Goal: Task Accomplishment & Management: Manage account settings

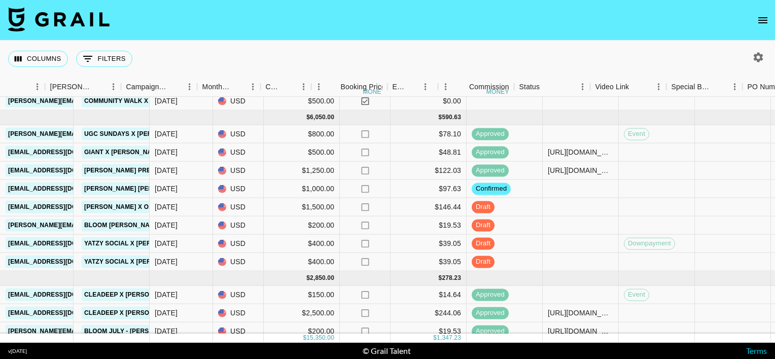
scroll to position [162, 418]
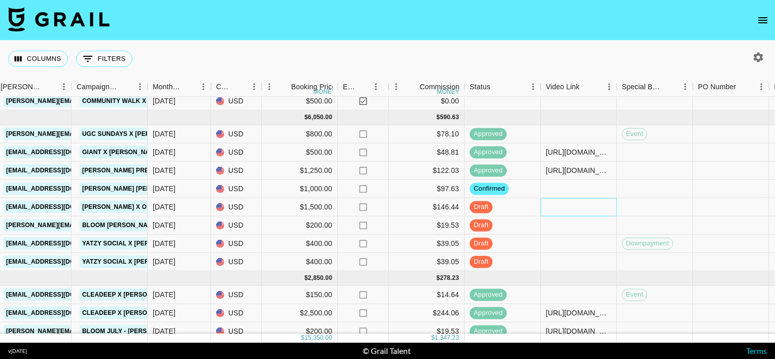
click at [556, 210] on div at bounding box center [579, 207] width 76 height 18
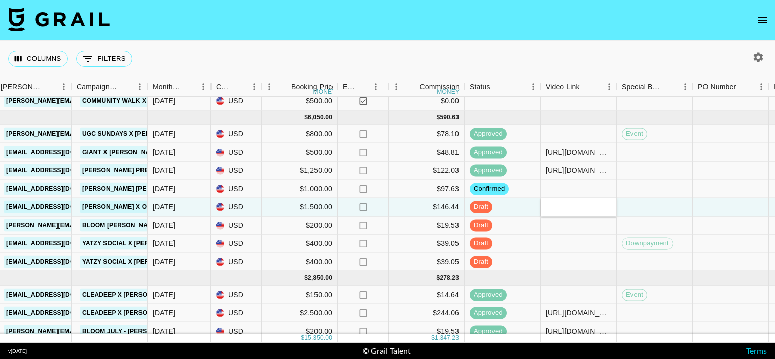
click at [556, 210] on div at bounding box center [579, 207] width 76 height 18
type input "[URL][DOMAIN_NAME]"
click at [582, 217] on div at bounding box center [579, 226] width 76 height 18
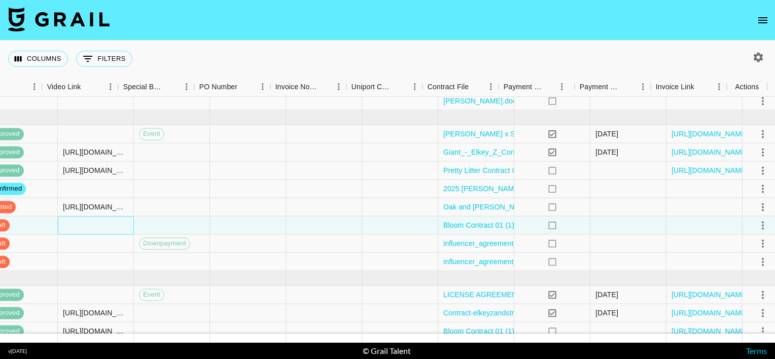
scroll to position [162, 917]
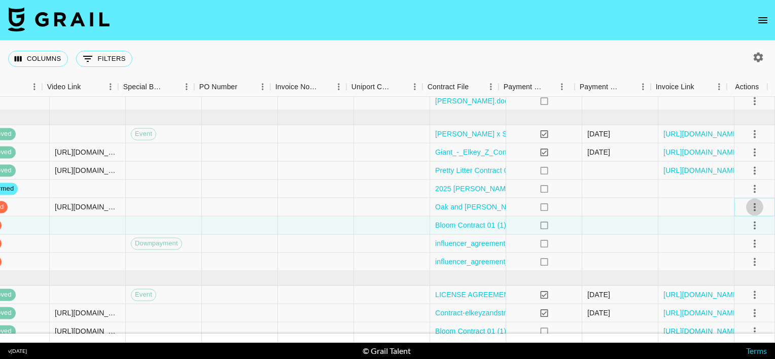
click at [749, 205] on icon "select merge strategy" at bounding box center [755, 207] width 12 height 12
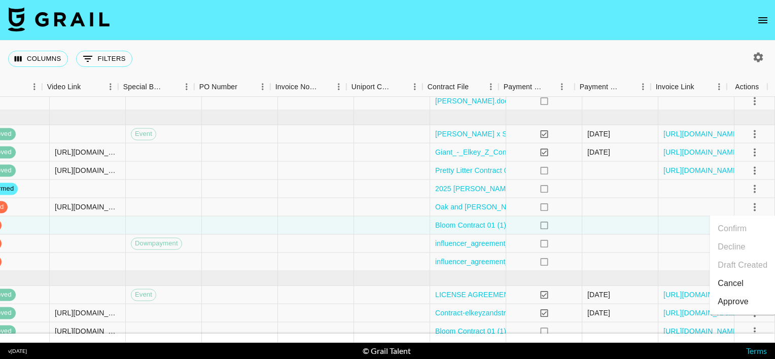
click at [741, 296] on div "Approve" at bounding box center [733, 302] width 31 height 12
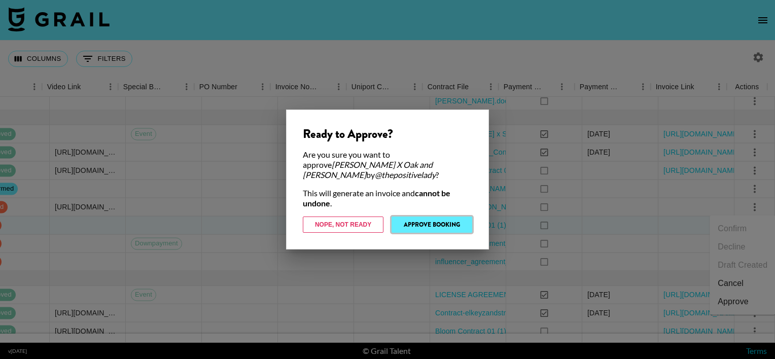
click at [454, 218] on button "Approve Booking" at bounding box center [432, 225] width 81 height 16
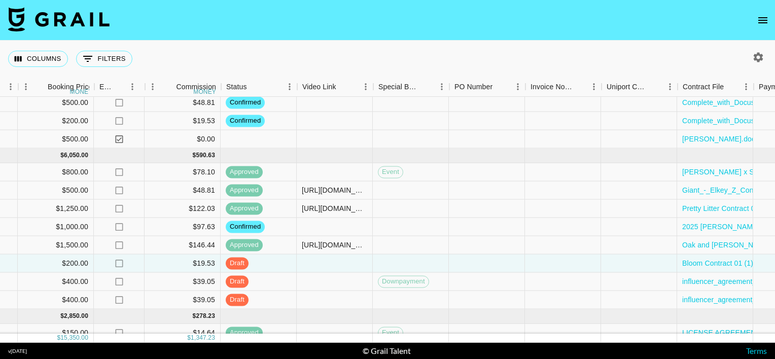
scroll to position [124, 917]
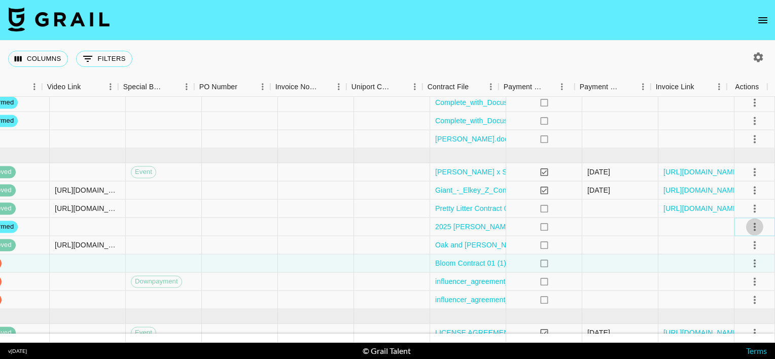
click at [754, 229] on icon "select merge strategy" at bounding box center [755, 227] width 2 height 8
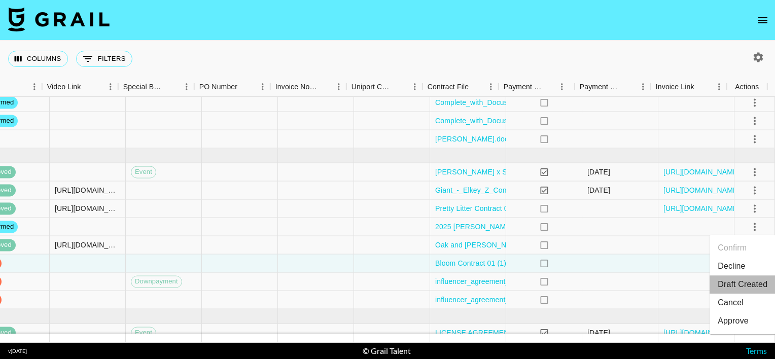
click at [724, 284] on li "Draft Created" at bounding box center [743, 284] width 66 height 18
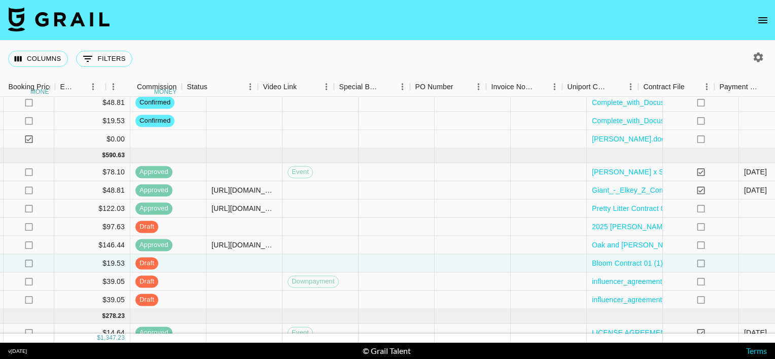
scroll to position [124, 871]
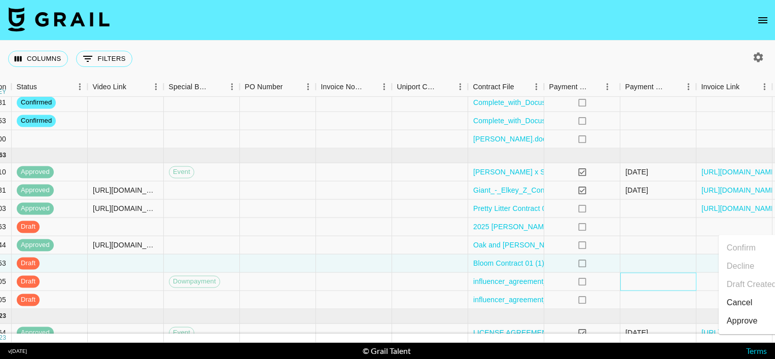
click at [658, 287] on div at bounding box center [658, 282] width 76 height 18
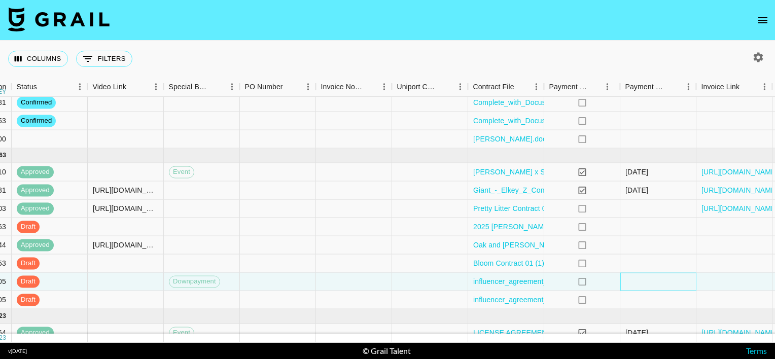
scroll to position [124, 917]
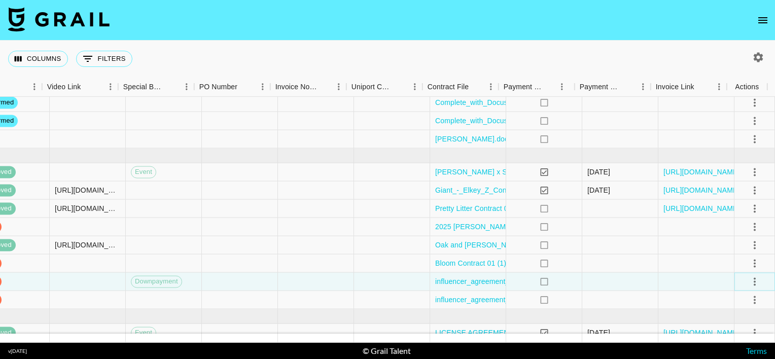
click at [749, 280] on icon "select merge strategy" at bounding box center [755, 281] width 12 height 12
click at [741, 256] on div "Approve" at bounding box center [733, 259] width 31 height 12
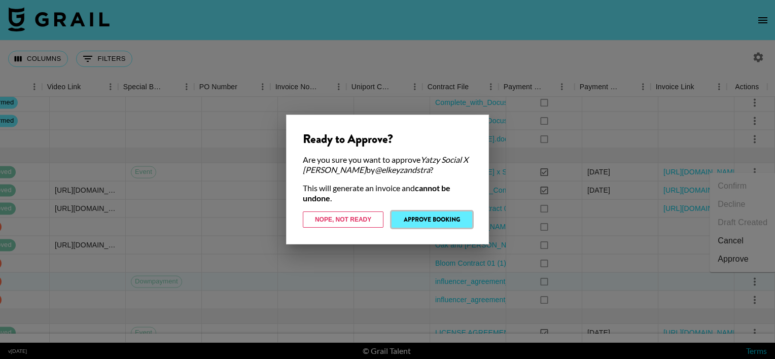
click at [410, 224] on button "Approve Booking" at bounding box center [432, 220] width 81 height 16
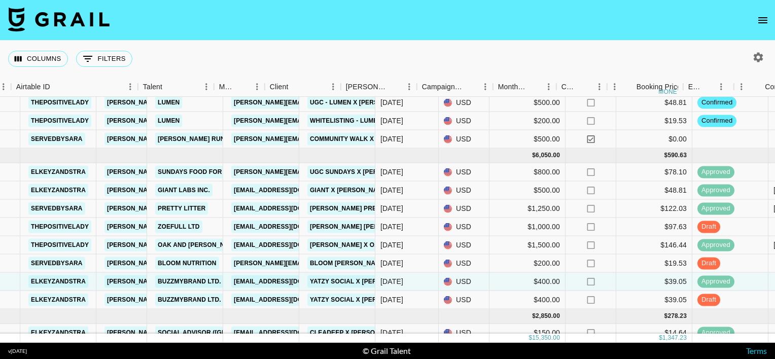
scroll to position [124, 73]
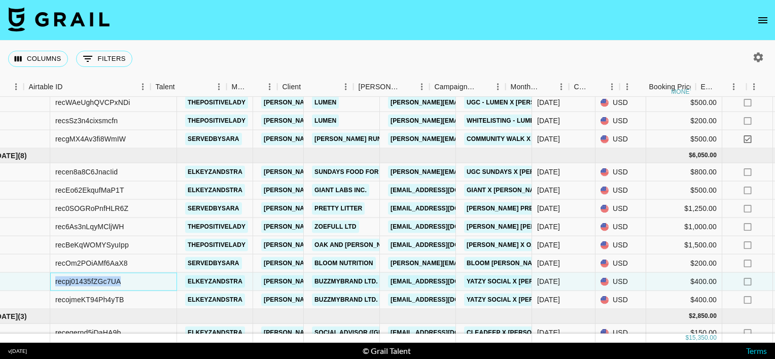
drag, startPoint x: 85, startPoint y: 280, endPoint x: 6, endPoint y: 283, distance: 78.7
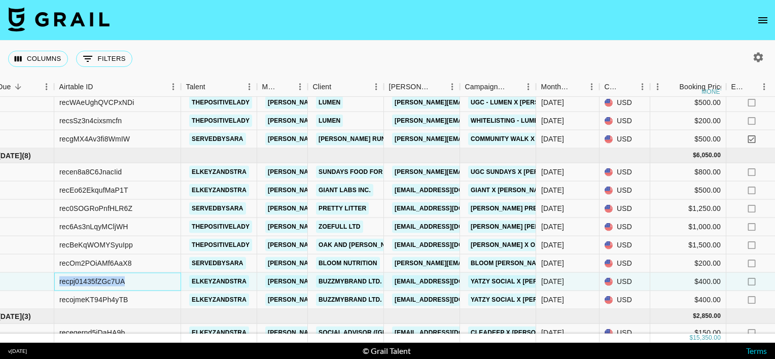
copy div "recpj01435fZGc7UA"
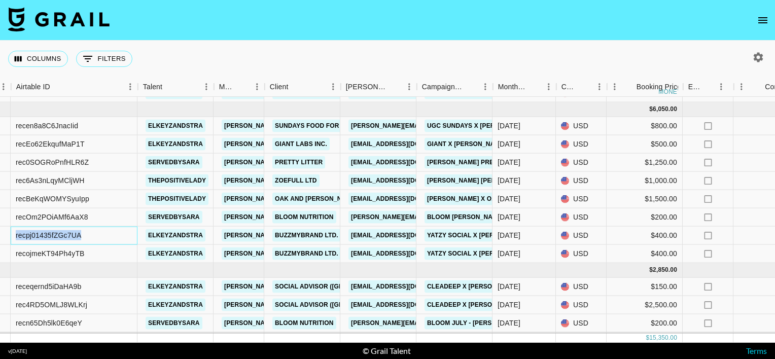
scroll to position [170, 21]
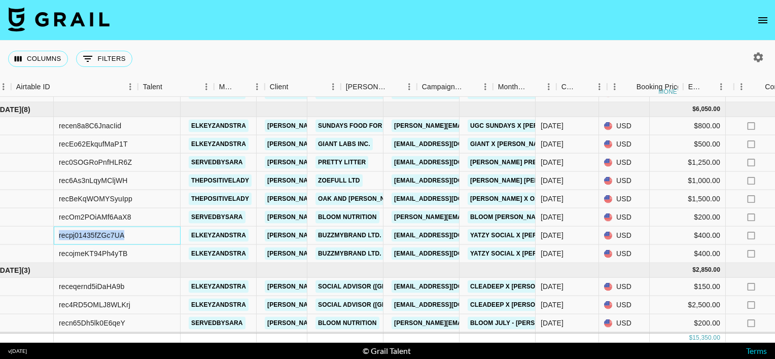
drag, startPoint x: 89, startPoint y: 233, endPoint x: 4, endPoint y: 233, distance: 85.2
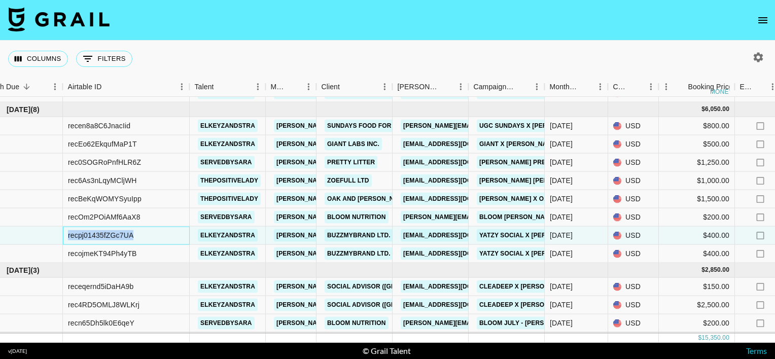
copy div "recpj01435fZGc7UA"
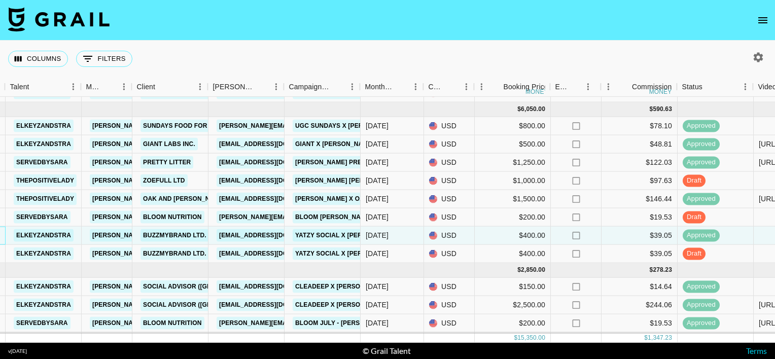
scroll to position [170, 205]
click at [374, 13] on nav at bounding box center [387, 20] width 775 height 41
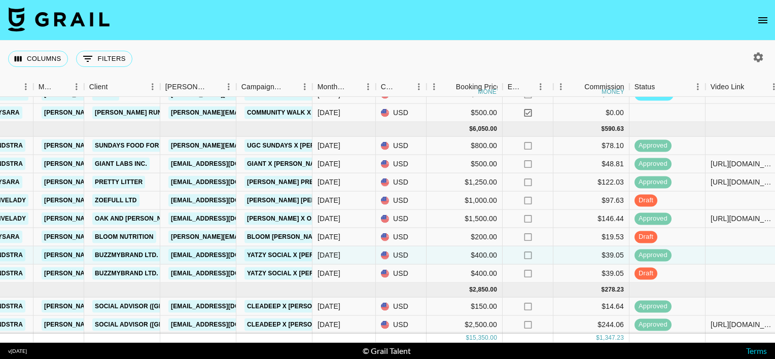
scroll to position [152, 253]
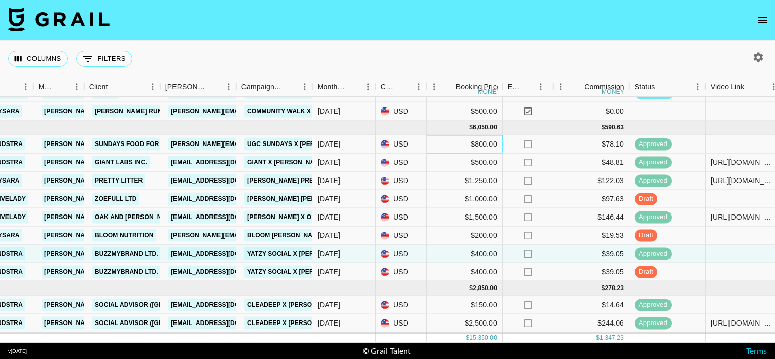
click at [470, 140] on div "$800.00" at bounding box center [465, 144] width 76 height 18
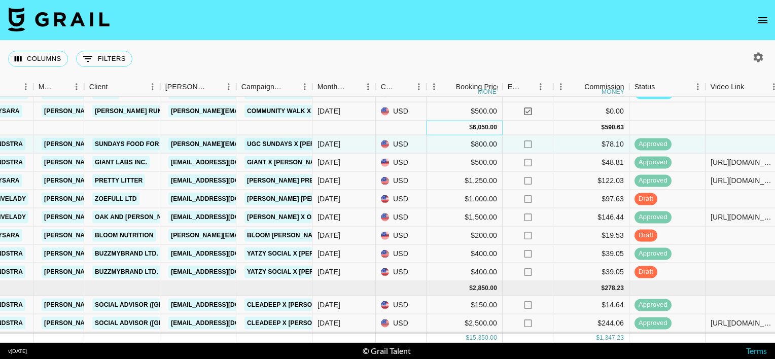
click at [447, 126] on div "$ 6,050.00" at bounding box center [465, 128] width 76 height 15
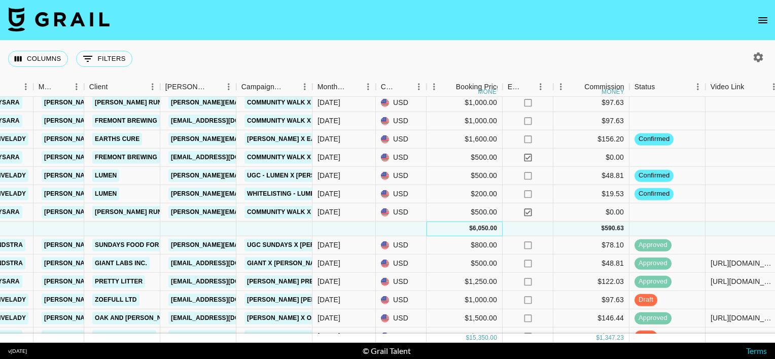
scroll to position [0, 253]
